Goal: Transaction & Acquisition: Book appointment/travel/reservation

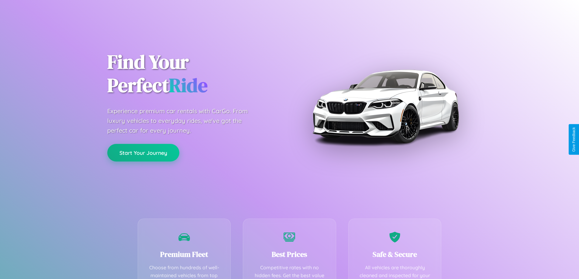
click at [143, 153] on button "Start Your Journey" at bounding box center [143, 153] width 72 height 18
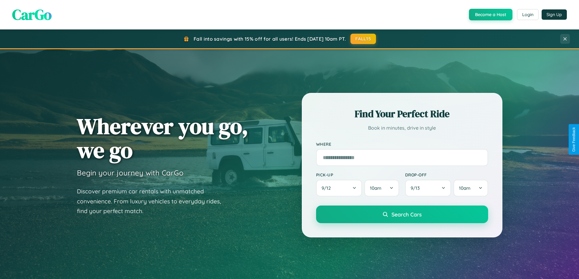
scroll to position [18, 0]
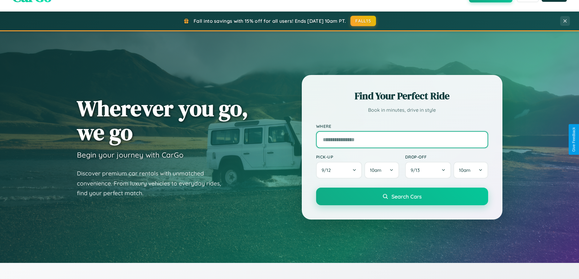
click at [402, 140] on input "text" at bounding box center [402, 139] width 172 height 17
type input "*****"
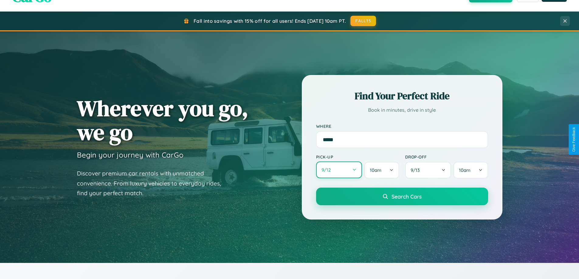
click at [339, 171] on button "9 / 12" at bounding box center [339, 170] width 46 height 17
select select "*"
select select "****"
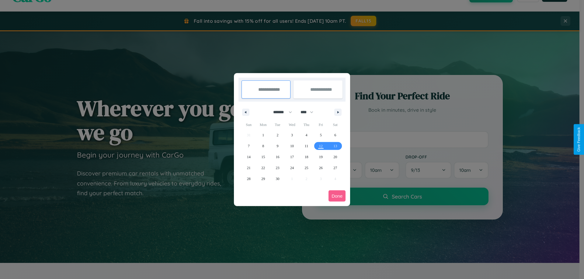
drag, startPoint x: 280, startPoint y: 112, endPoint x: 292, endPoint y: 122, distance: 15.6
click at [280, 112] on select "******* ******** ***** ***** *** **** **** ****** ********* ******* ******** **…" at bounding box center [282, 112] width 26 height 10
select select "*"
click at [310, 112] on select "**** **** **** **** **** **** **** **** **** **** **** **** **** **** **** ****…" at bounding box center [306, 112] width 18 height 10
select select "****"
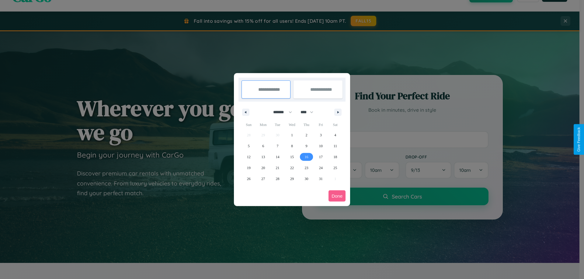
click at [306, 157] on span "16" at bounding box center [306, 157] width 4 height 11
type input "**********"
click at [335, 157] on span "18" at bounding box center [335, 157] width 4 height 11
type input "**********"
click at [337, 196] on button "Done" at bounding box center [336, 196] width 17 height 11
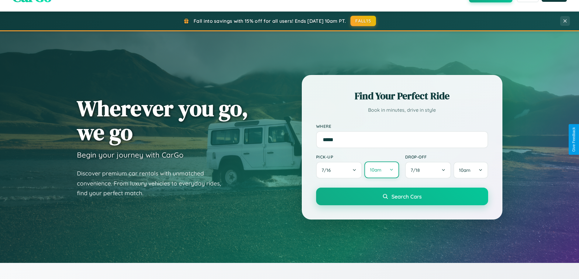
click at [382, 170] on button "10am" at bounding box center [382, 170] width 34 height 17
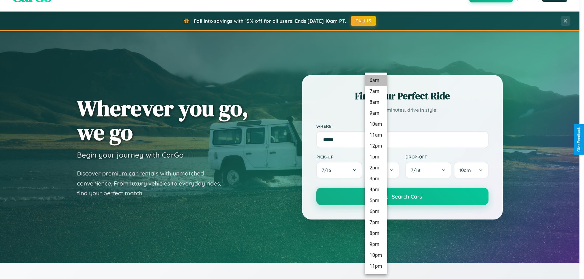
click at [376, 81] on li "6am" at bounding box center [376, 80] width 23 height 11
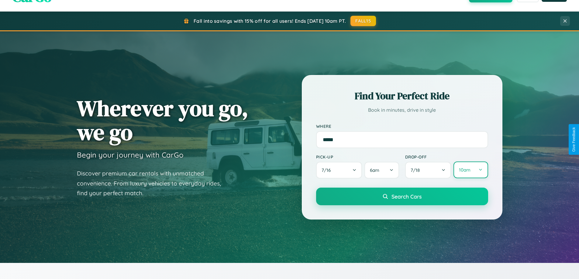
click at [471, 170] on button "10am" at bounding box center [471, 170] width 34 height 17
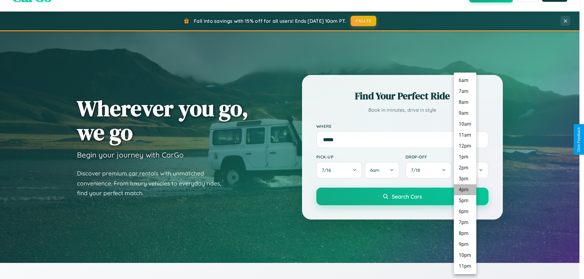
click at [465, 190] on li "4pm" at bounding box center [465, 190] width 23 height 11
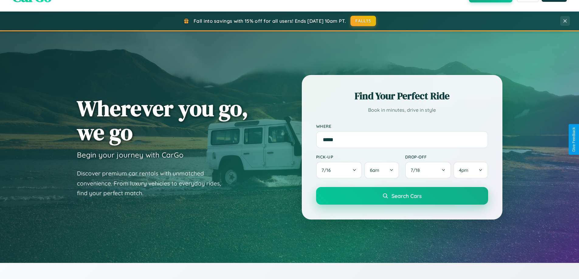
click at [402, 196] on span "Search Cars" at bounding box center [407, 196] width 30 height 7
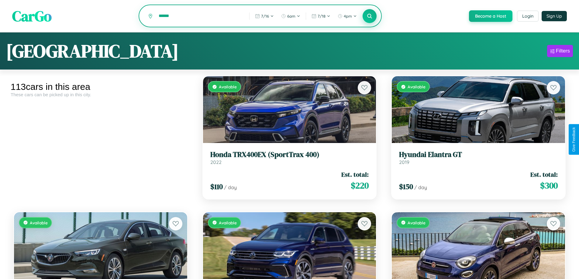
type input "******"
click at [369, 16] on icon at bounding box center [370, 16] width 6 height 6
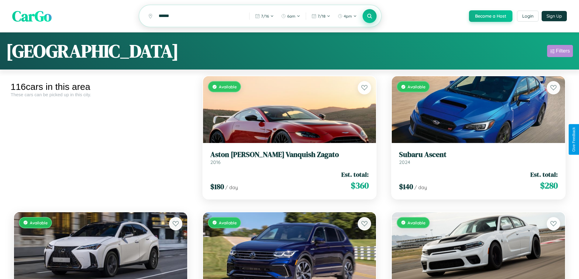
click at [560, 52] on div "Filters" at bounding box center [563, 51] width 14 height 6
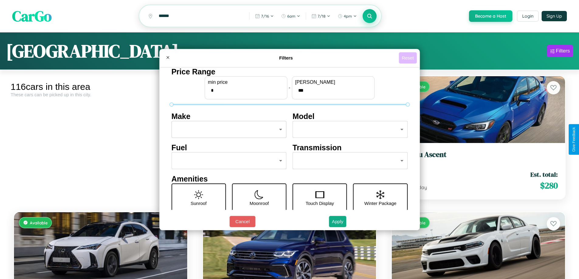
click at [409, 58] on button "Reset" at bounding box center [408, 57] width 18 height 11
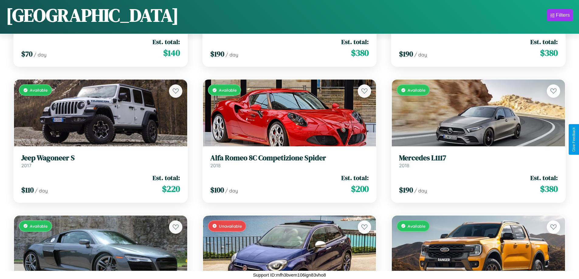
scroll to position [4034, 0]
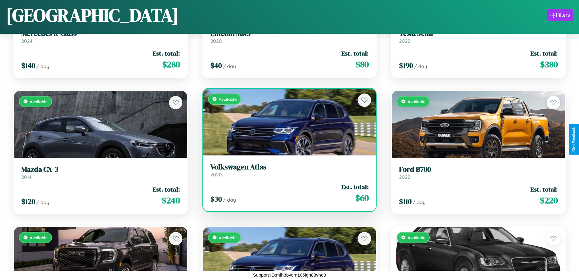
click at [287, 170] on h3 "Volkswagen Atlas" at bounding box center [289, 167] width 159 height 9
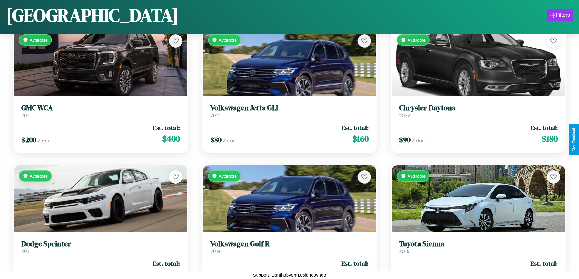
scroll to position [4443, 0]
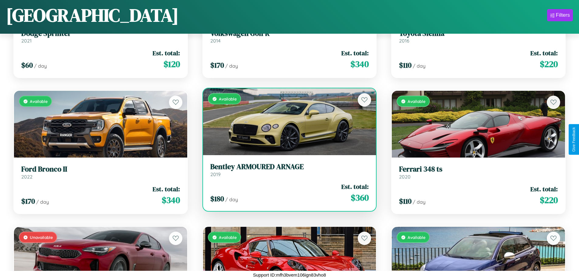
click at [287, 122] on div "Available" at bounding box center [289, 121] width 173 height 67
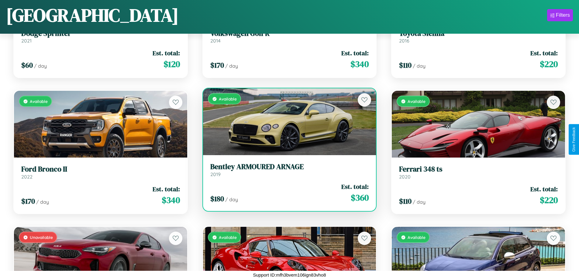
click at [287, 122] on div "Available" at bounding box center [289, 121] width 173 height 67
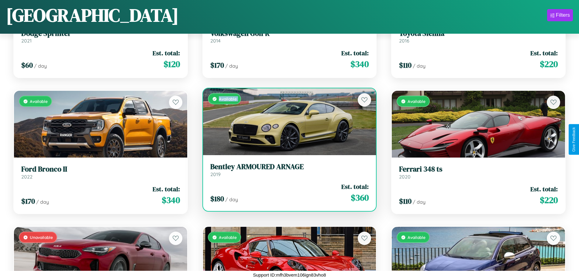
click at [287, 122] on div "Available" at bounding box center [289, 121] width 173 height 67
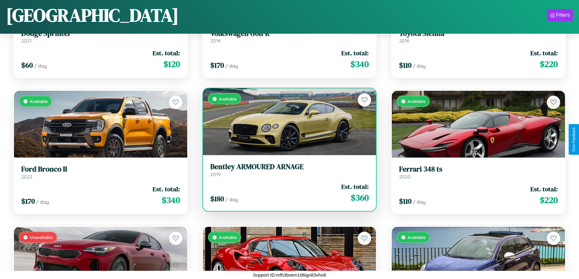
click at [287, 122] on div "Available" at bounding box center [289, 121] width 173 height 67
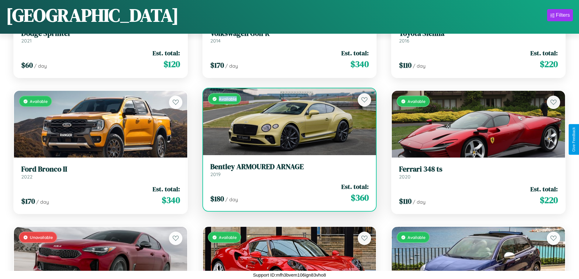
click at [287, 122] on div "Available" at bounding box center [289, 121] width 173 height 67
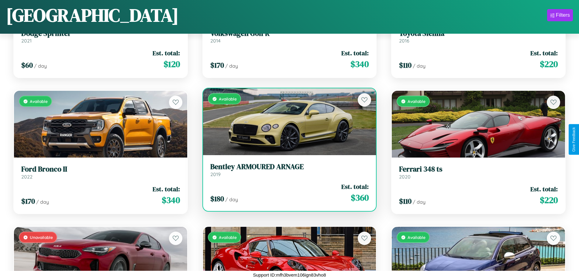
click at [287, 170] on h3 "Bentley ARMOURED ARNAGE" at bounding box center [289, 167] width 159 height 9
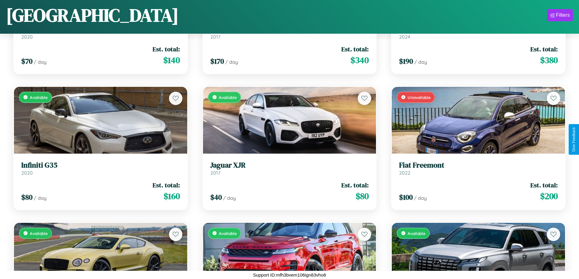
scroll to position [3490, 0]
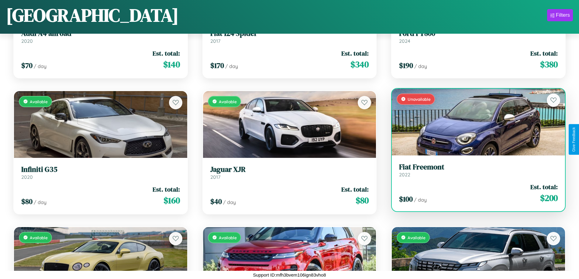
click at [475, 170] on h3 "Fiat Freemont" at bounding box center [478, 167] width 159 height 9
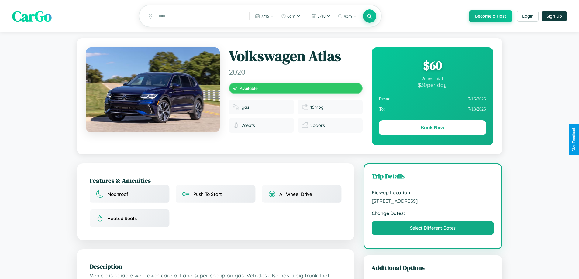
click at [432, 66] on div "$ 60" at bounding box center [432, 65] width 107 height 16
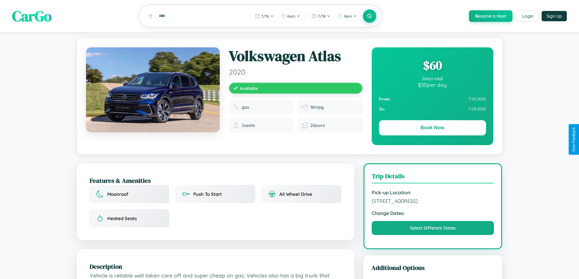
click at [432, 66] on div "$ 60" at bounding box center [432, 65] width 107 height 16
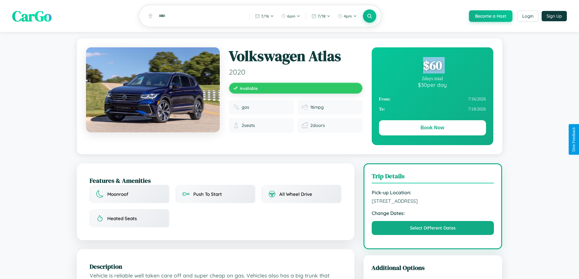
click at [432, 66] on div "$ 60" at bounding box center [432, 65] width 107 height 16
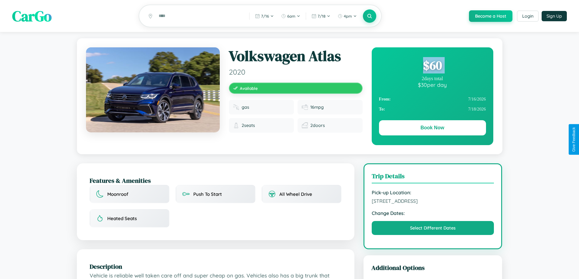
click at [432, 66] on div "$ 60" at bounding box center [432, 65] width 107 height 16
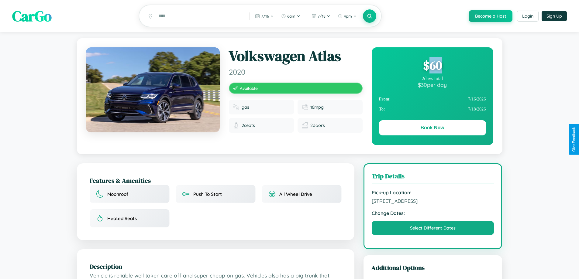
click at [432, 66] on div "$ 60" at bounding box center [432, 65] width 107 height 16
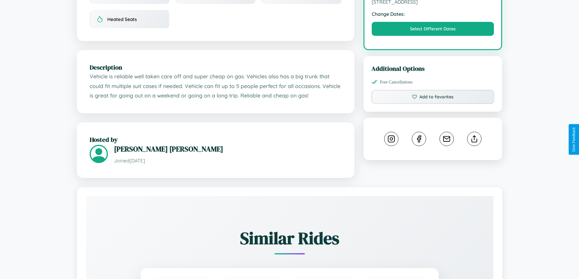
scroll to position [200, 0]
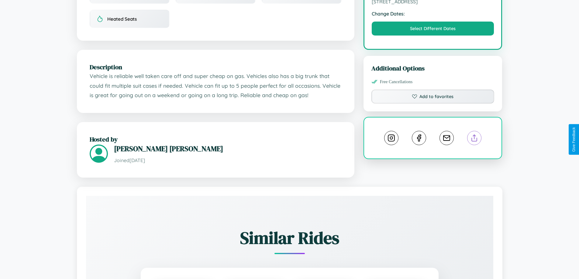
click at [475, 139] on line at bounding box center [475, 137] width 0 height 4
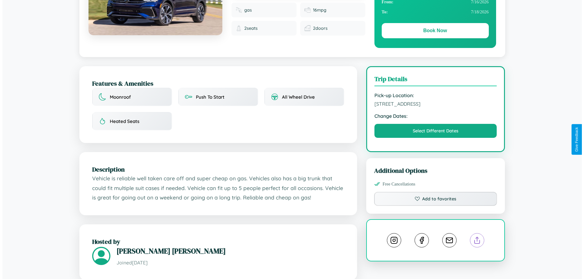
scroll to position [0, 0]
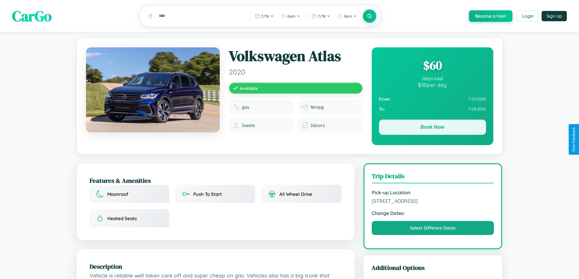
click at [432, 129] on button "Book Now" at bounding box center [432, 127] width 107 height 15
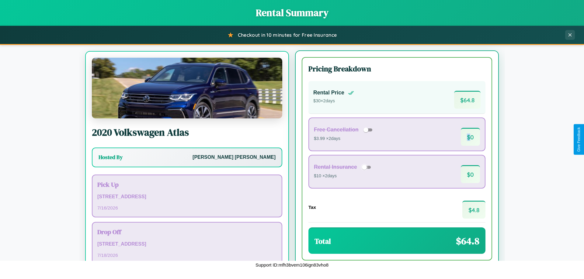
scroll to position [28, 0]
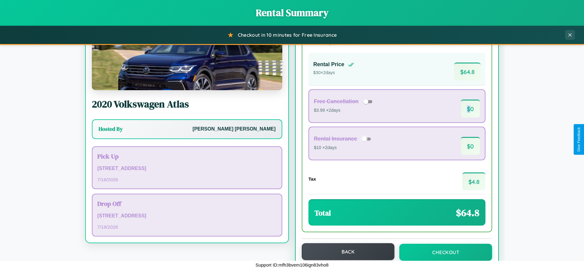
click at [345, 252] on button "Back" at bounding box center [348, 252] width 93 height 17
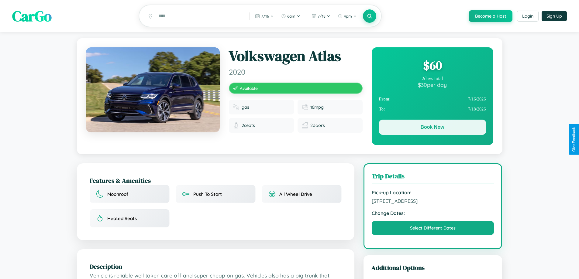
click at [432, 129] on button "Book Now" at bounding box center [432, 127] width 107 height 15
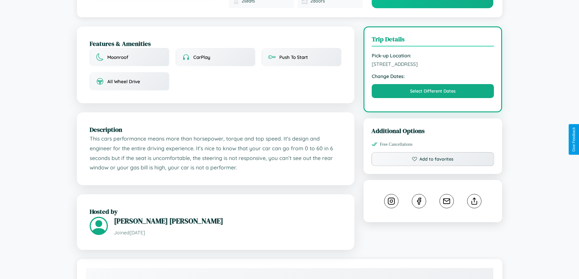
scroll to position [205, 0]
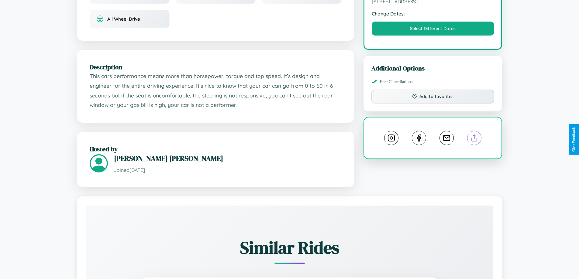
click at [475, 139] on line at bounding box center [475, 137] width 0 height 4
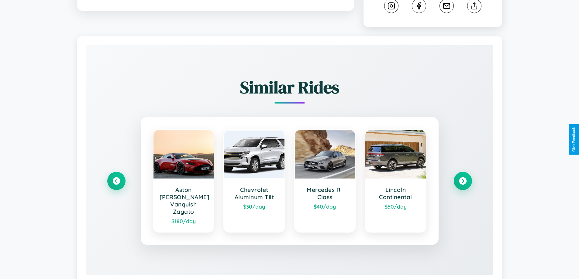
scroll to position [365, 0]
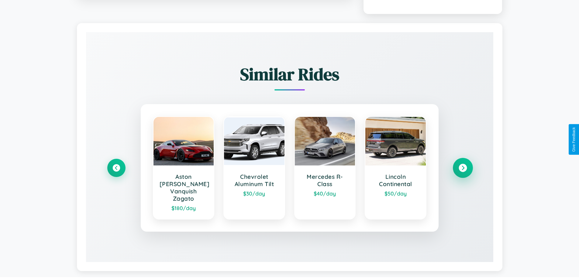
click at [463, 165] on icon at bounding box center [463, 168] width 8 height 8
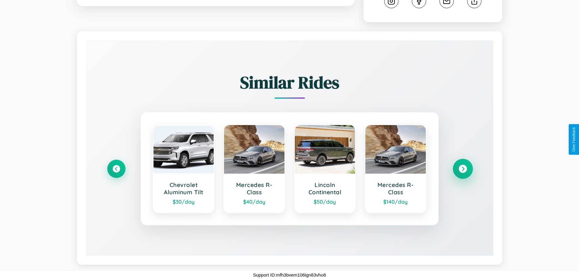
click at [463, 169] on icon at bounding box center [463, 169] width 8 height 8
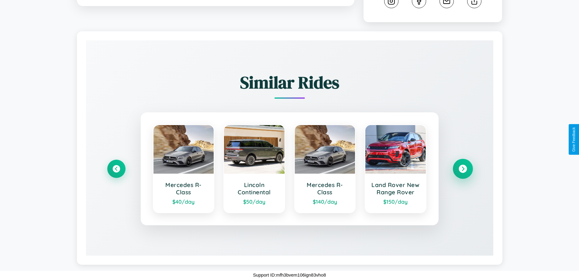
click at [463, 169] on icon at bounding box center [463, 169] width 8 height 8
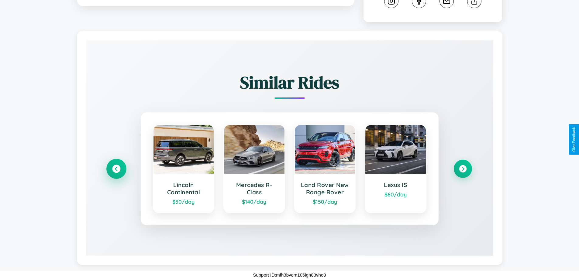
click at [116, 169] on icon at bounding box center [116, 169] width 8 height 8
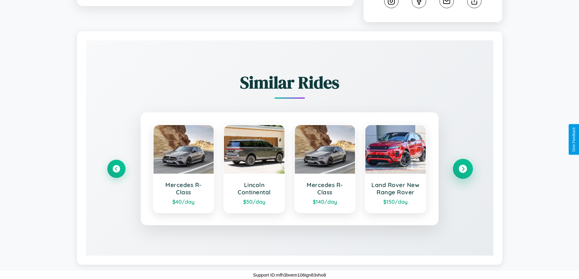
click at [463, 169] on icon at bounding box center [463, 169] width 8 height 8
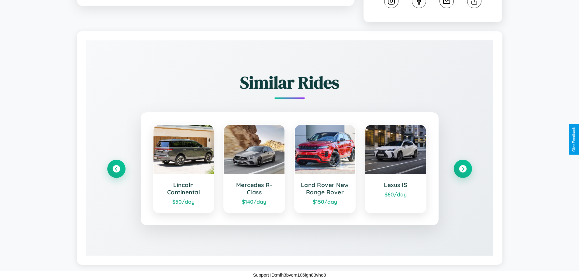
scroll to position [0, 0]
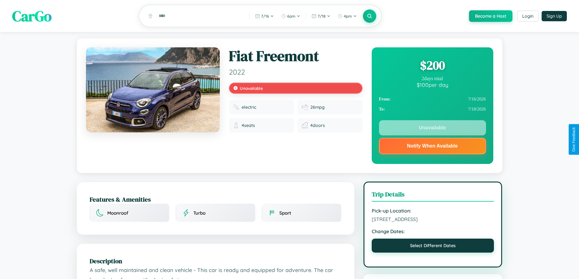
click at [433, 247] on button "Select Different Dates" at bounding box center [433, 246] width 123 height 14
select select "*"
select select "****"
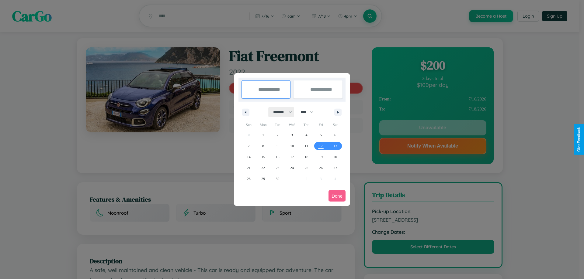
drag, startPoint x: 280, startPoint y: 112, endPoint x: 292, endPoint y: 122, distance: 15.6
click at [280, 112] on select "******* ******** ***** ***** *** **** **** ****** ********* ******* ******** **…" at bounding box center [282, 112] width 26 height 10
select select "*"
click at [310, 112] on select "**** **** **** **** **** **** **** **** **** **** **** **** **** **** **** ****…" at bounding box center [306, 112] width 18 height 10
select select "****"
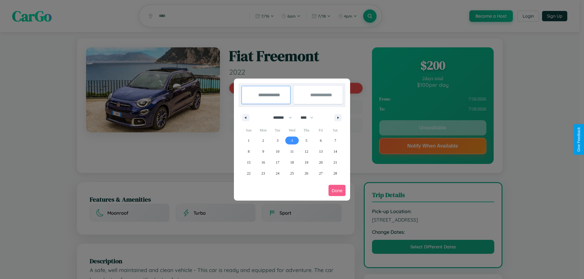
click at [292, 140] on span "4" at bounding box center [292, 140] width 2 height 11
type input "**********"
click at [306, 151] on span "12" at bounding box center [306, 151] width 4 height 11
type input "**********"
click at [337, 191] on button "Done" at bounding box center [336, 190] width 17 height 11
